Goal: Task Accomplishment & Management: Use online tool/utility

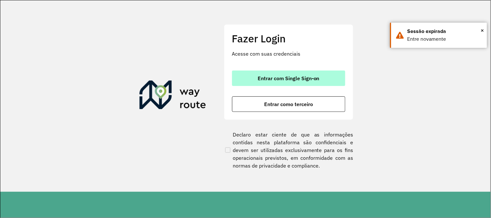
click at [316, 74] on button "Entrar com Single Sign-on" at bounding box center [288, 79] width 113 height 16
